Goal: Task Accomplishment & Management: Complete application form

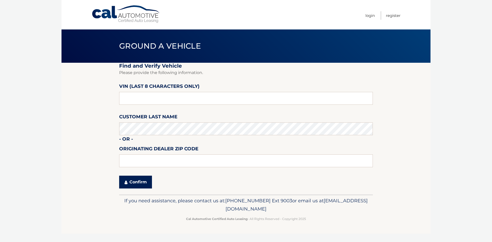
click at [144, 178] on button "Confirm" at bounding box center [135, 182] width 33 height 13
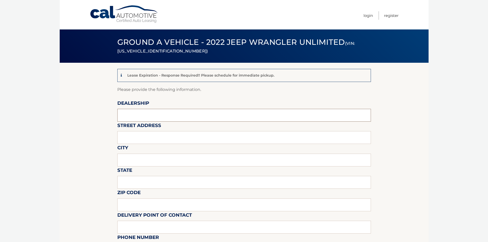
click at [128, 113] on input "text" at bounding box center [244, 115] width 254 height 13
type input "WEST HERR DODGE CHRYSLER JEEP RAM OF ROCHESTER"
drag, startPoint x: 163, startPoint y: 138, endPoint x: 163, endPoint y: 143, distance: 4.9
click at [163, 138] on input "text" at bounding box center [244, 137] width 254 height 13
type input "4477 WEST RIDGE ROAD"
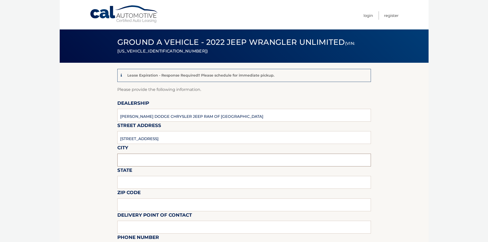
click at [166, 164] on input "text" at bounding box center [244, 160] width 254 height 13
type input "ROCHESTER"
click at [165, 180] on input "text" at bounding box center [244, 182] width 254 height 13
type input "NEW YORK"
click at [166, 204] on input "text" at bounding box center [244, 205] width 254 height 13
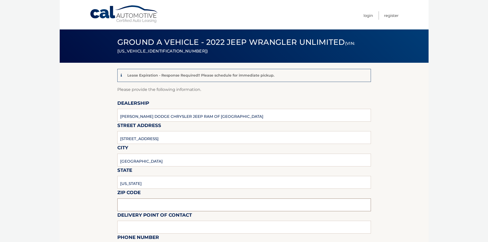
type input "14626"
click at [165, 229] on input "text" at bounding box center [244, 227] width 254 height 13
type input "5856171812"
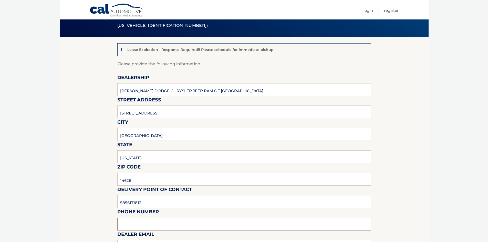
click at [163, 223] on input "text" at bounding box center [244, 224] width 254 height 13
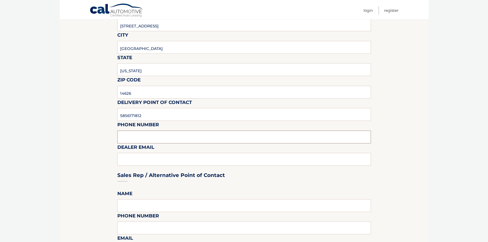
scroll to position [128, 0]
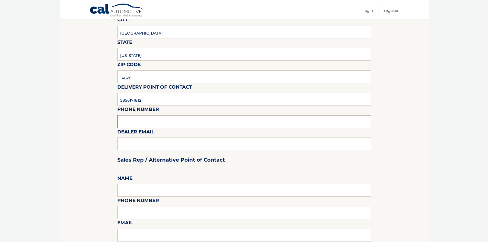
click at [169, 124] on input "text" at bounding box center [244, 121] width 254 height 13
type input "SHEBBERECHT@WESTHERR.COM"
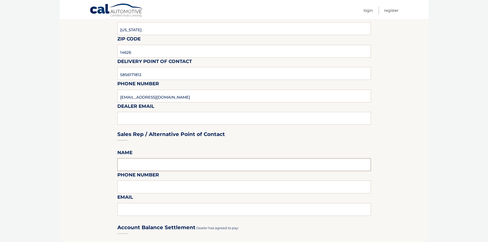
click at [130, 164] on input "text" at bounding box center [244, 164] width 254 height 13
type input "BRANDON THOMPSON"
click at [244, 186] on input "text" at bounding box center [244, 187] width 254 height 13
type input "5853526600"
click at [228, 215] on input "text" at bounding box center [244, 209] width 254 height 13
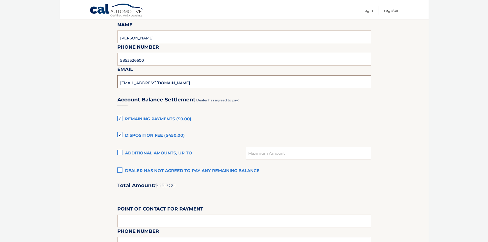
scroll to position [282, 0]
type input "BTHOMPSON@WESTHERR.COM"
click at [121, 134] on label "Disposition Fee ($450.00)" at bounding box center [244, 136] width 254 height 10
click at [0, 0] on input "Disposition Fee ($450.00)" at bounding box center [0, 0] width 0 height 0
click at [119, 118] on label "Remaining Payments ($0.00)" at bounding box center [244, 119] width 254 height 10
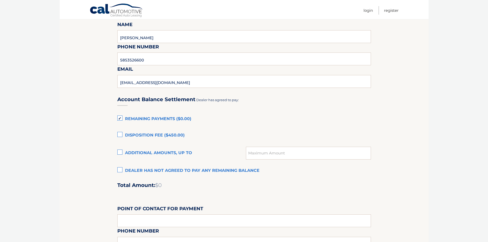
click at [0, 0] on input "Remaining Payments ($0.00)" at bounding box center [0, 0] width 0 height 0
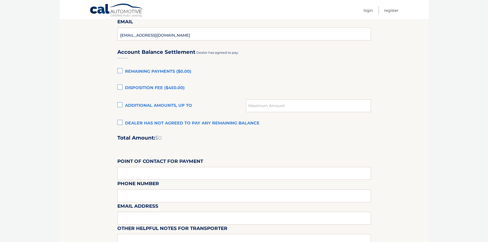
scroll to position [333, 0]
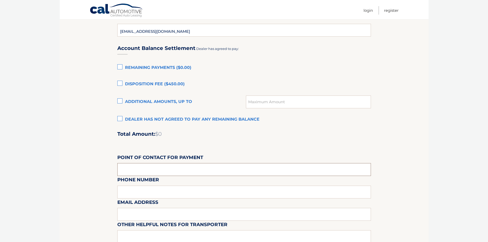
click at [187, 168] on input "text" at bounding box center [244, 169] width 254 height 13
type input "SHAWN HEBBERECHT"
click at [174, 195] on div "Email Address" at bounding box center [244, 187] width 254 height 22
click at [173, 192] on div "Email Address" at bounding box center [244, 187] width 254 height 22
click at [168, 212] on input "text" at bounding box center [244, 214] width 254 height 13
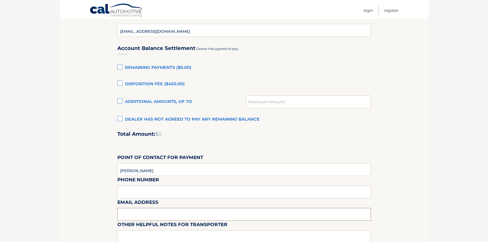
type input "SHEBBERECHT@WESTHERR.COM"
click at [168, 235] on input "text" at bounding box center [244, 237] width 254 height 13
type input "PLEASE SEE SHAWN FOR KEY"
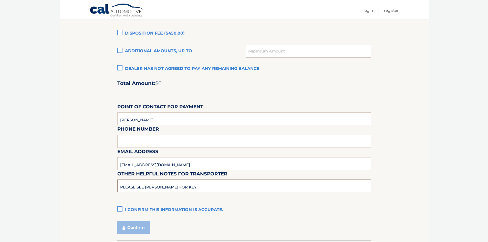
scroll to position [385, 0]
click at [154, 207] on label "I confirm this information is accurate." at bounding box center [244, 210] width 254 height 10
click at [0, 0] on input "I confirm this information is accurate." at bounding box center [0, 0] width 0 height 0
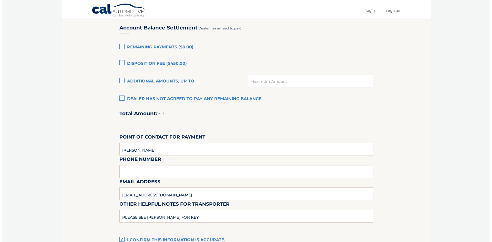
scroll to position [421, 0]
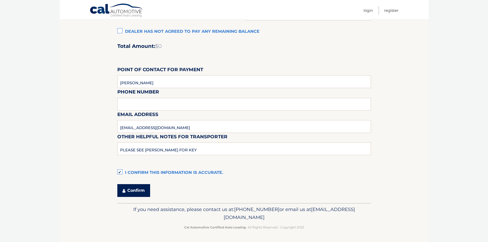
click at [146, 192] on button "Confirm" at bounding box center [133, 190] width 33 height 13
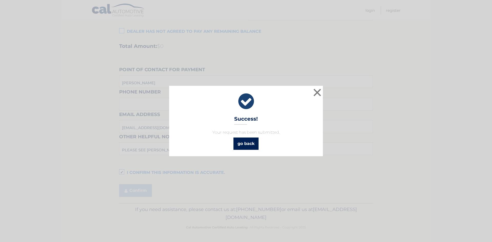
click at [238, 144] on link "go back" at bounding box center [246, 144] width 25 height 12
